Goal: Transaction & Acquisition: Download file/media

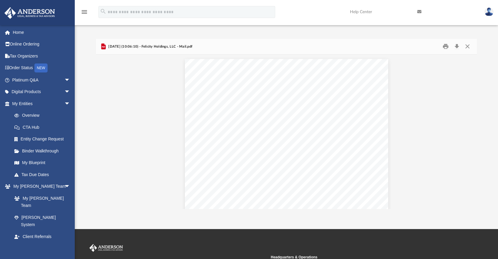
scroll to position [157, 0]
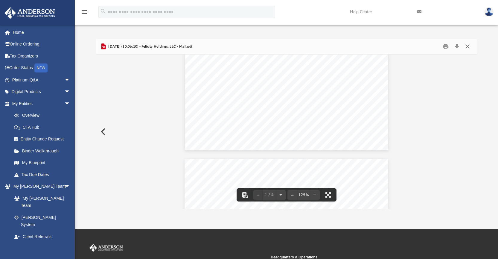
click at [469, 47] on button "Close" at bounding box center [468, 46] width 11 height 9
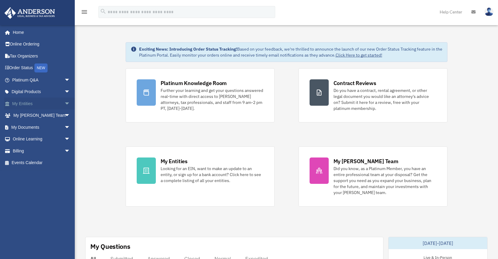
click at [64, 101] on span "arrow_drop_down" at bounding box center [70, 104] width 12 height 12
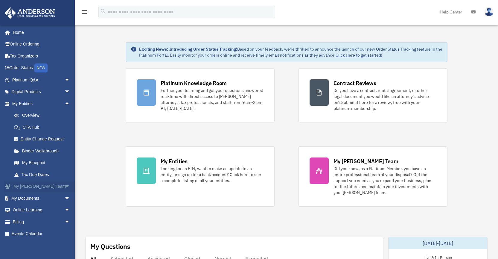
click at [64, 184] on span "arrow_drop_down" at bounding box center [70, 187] width 12 height 12
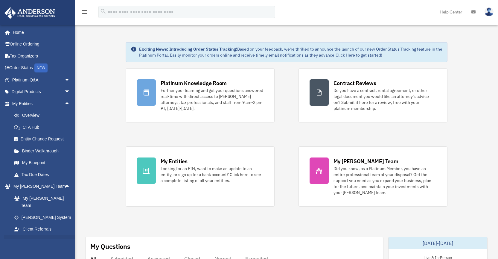
click at [64, 235] on span "arrow_drop_down" at bounding box center [70, 241] width 12 height 12
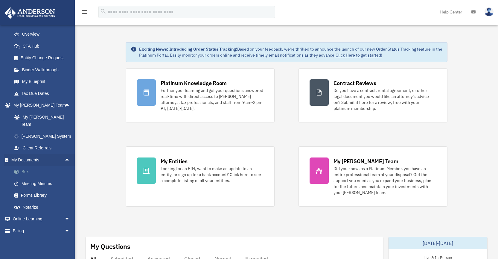
click at [34, 166] on link "Box" at bounding box center [43, 172] width 71 height 12
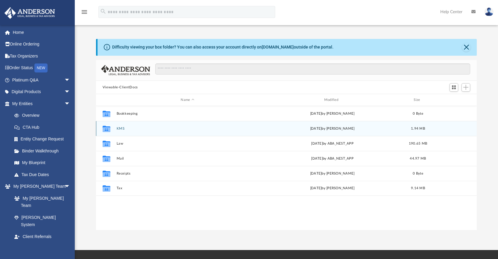
scroll to position [132, 377]
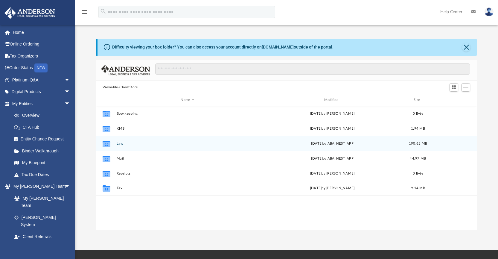
click at [128, 140] on div "Collaborated Folder Law [DATE] by ABA_NEST_APP 190.65 MB" at bounding box center [286, 143] width 381 height 15
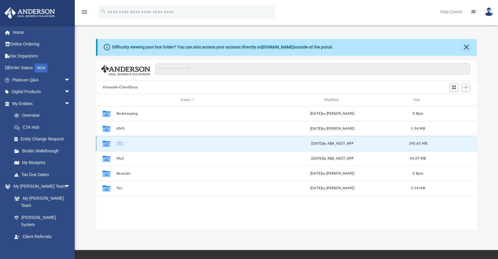
click at [120, 144] on button "Law" at bounding box center [187, 144] width 142 height 4
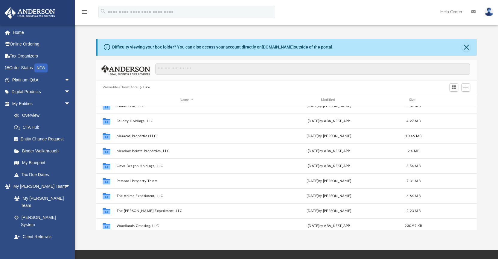
scroll to position [58, 0]
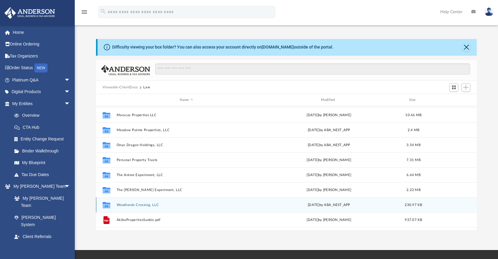
click at [142, 205] on button "Woodlands Crossing, LLC" at bounding box center [186, 205] width 140 height 4
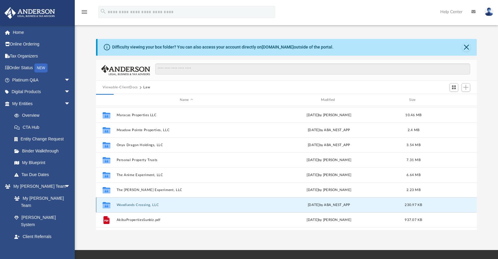
scroll to position [0, 0]
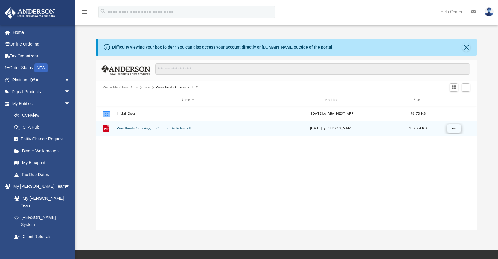
click at [456, 130] on span "More options" at bounding box center [454, 128] width 5 height 3
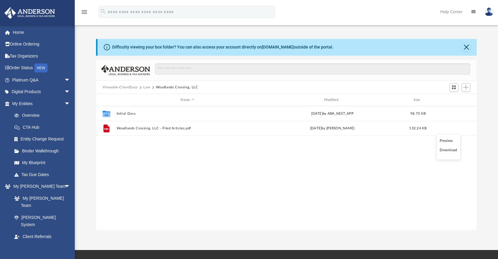
click at [447, 151] on li "Download" at bounding box center [448, 150] width 17 height 6
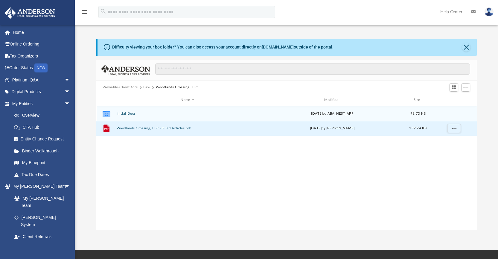
click at [128, 115] on button "Initial Docs" at bounding box center [187, 114] width 142 height 4
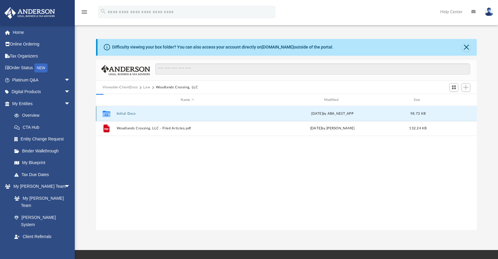
click at [128, 115] on button "Initial Docs" at bounding box center [187, 114] width 142 height 4
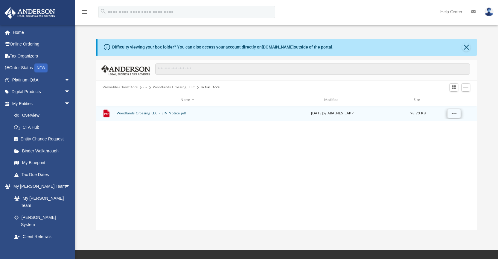
click at [456, 116] on button "More options" at bounding box center [454, 113] width 14 height 9
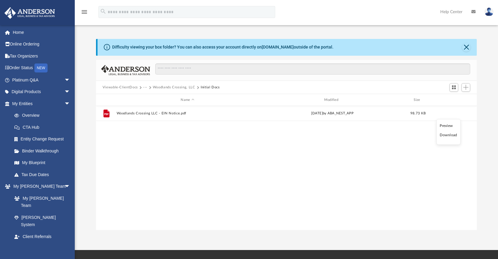
click at [449, 136] on li "Download" at bounding box center [448, 135] width 17 height 6
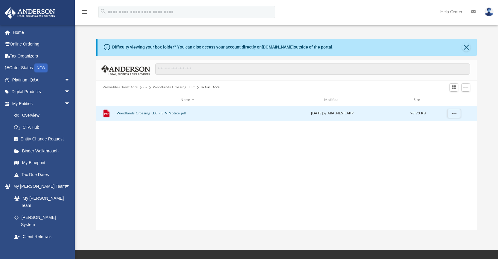
click at [179, 88] on button "Woodlands Crossing, LLC" at bounding box center [174, 87] width 43 height 5
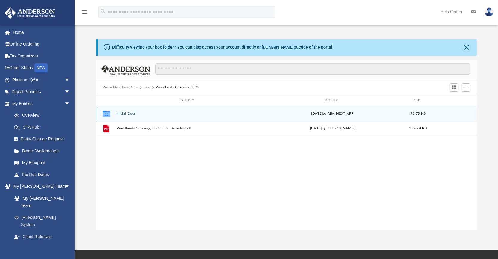
click at [125, 113] on button "Initial Docs" at bounding box center [187, 114] width 142 height 4
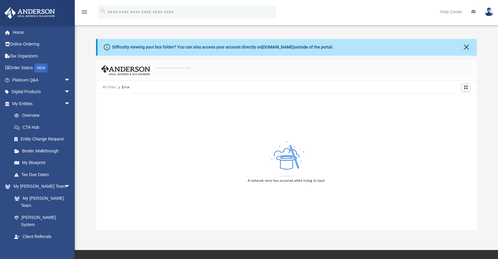
click at [113, 88] on button "All Files" at bounding box center [110, 87] width 14 height 5
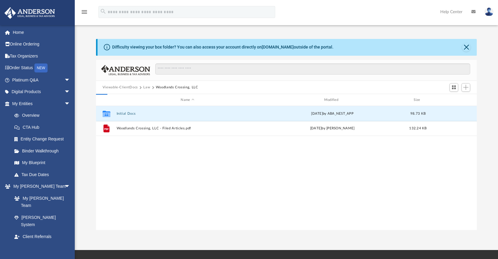
scroll to position [132, 377]
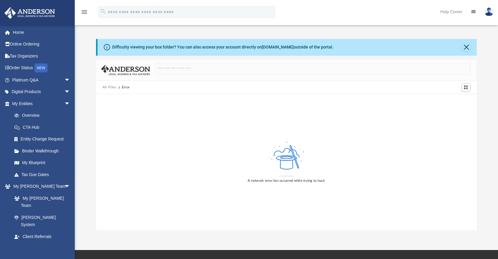
drag, startPoint x: 467, startPoint y: 48, endPoint x: 425, endPoint y: 24, distance: 47.7
click at [466, 48] on button "Close" at bounding box center [467, 47] width 8 height 8
